Goal: Task Accomplishment & Management: Use online tool/utility

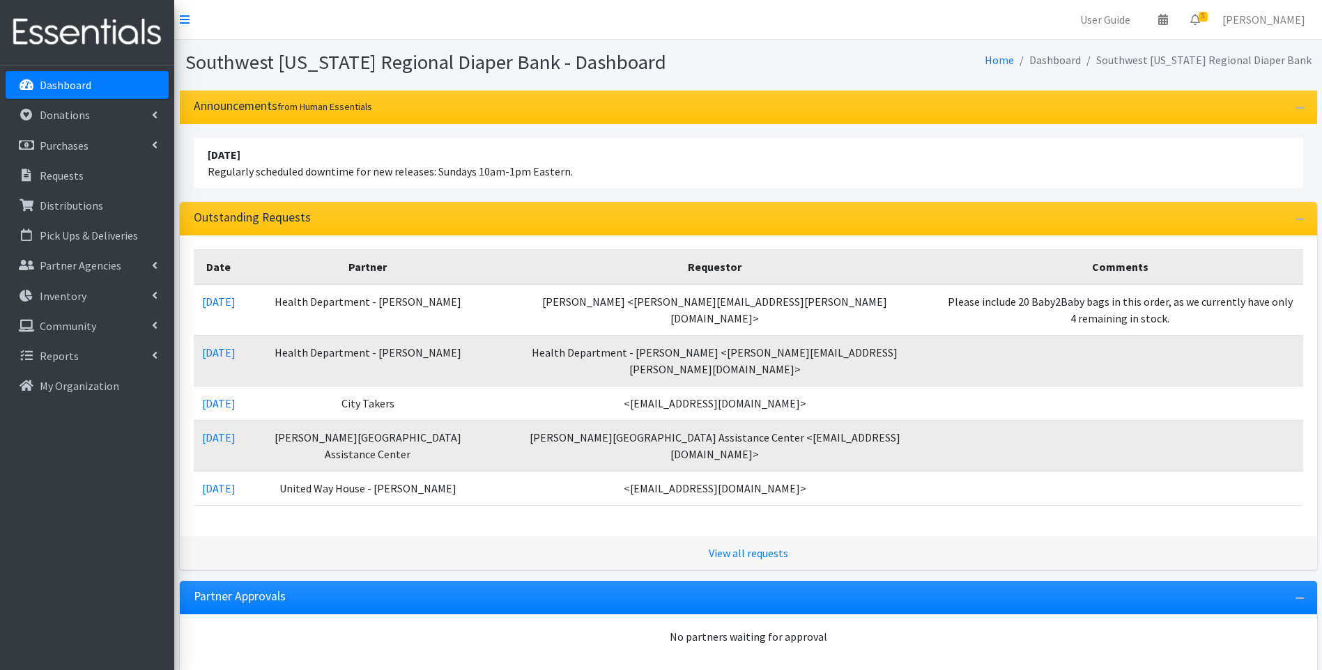
click at [50, 31] on img at bounding box center [87, 32] width 163 height 47
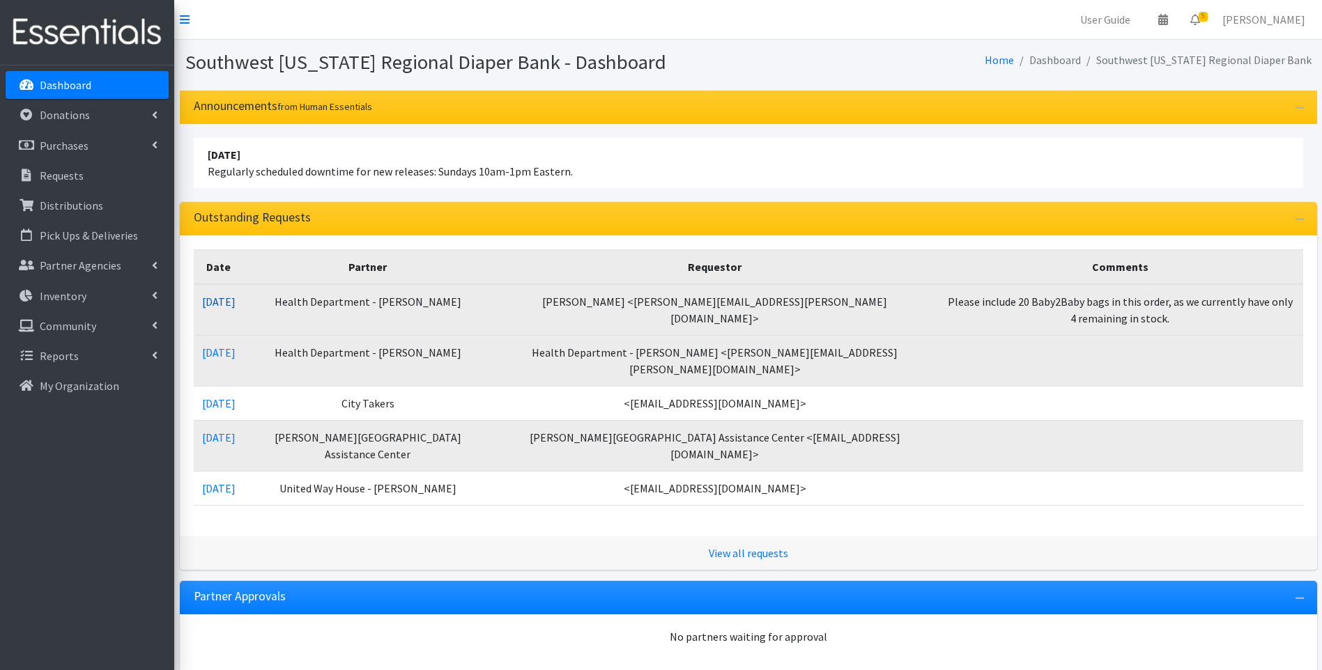
click at [222, 299] on link "[DATE]" at bounding box center [218, 302] width 33 height 14
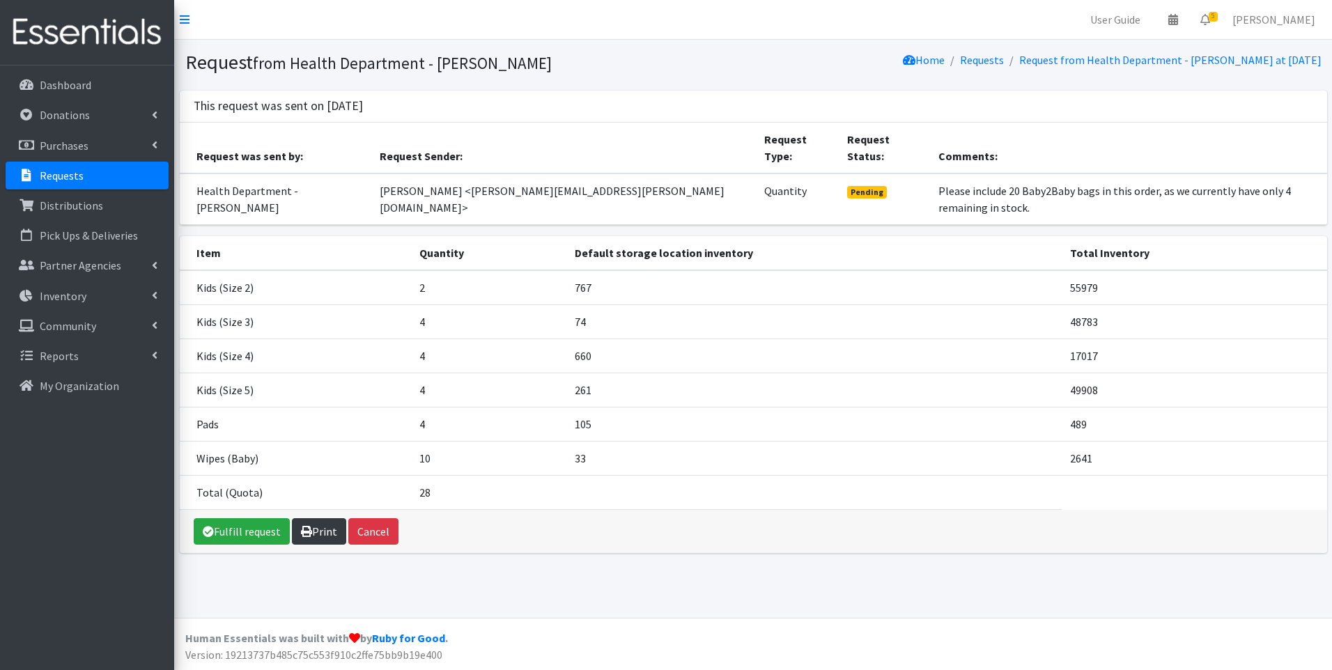
click at [311, 518] on link "Print" at bounding box center [319, 531] width 54 height 26
